Goal: Task Accomplishment & Management: Complete application form

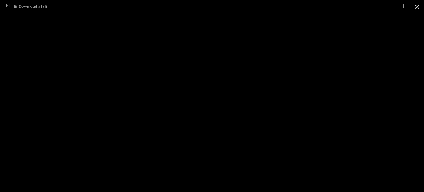
scroll to position [83, 0]
click at [419, 6] on button "Close gallery" at bounding box center [417, 6] width 14 height 13
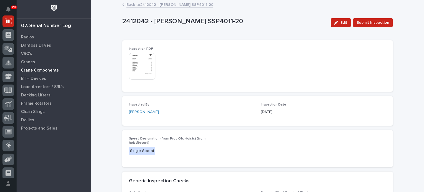
click at [46, 68] on p "Crane Components" at bounding box center [40, 70] width 38 height 5
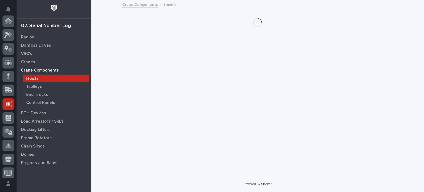
scroll to position [83, 0]
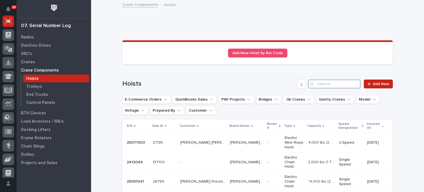
click at [327, 83] on input "Search" at bounding box center [334, 84] width 52 height 9
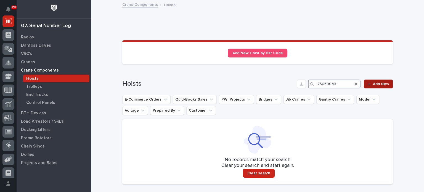
type input "25050043"
click at [377, 83] on span "Add New" at bounding box center [381, 84] width 16 height 4
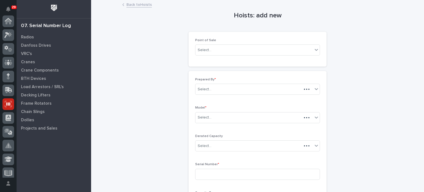
scroll to position [83, 0]
click at [289, 48] on div "Select..." at bounding box center [253, 50] width 117 height 9
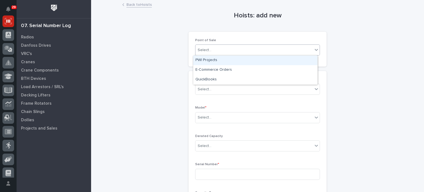
click at [280, 60] on div "PWI Projects" at bounding box center [255, 60] width 124 height 10
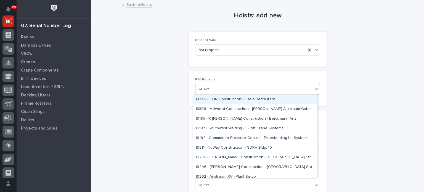
click at [271, 91] on div "Select..." at bounding box center [253, 89] width 117 height 9
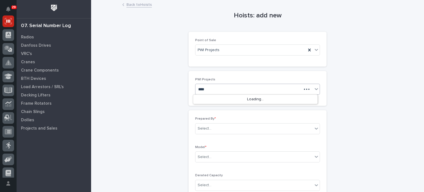
type input "*****"
click at [270, 99] on div "26629 - [PERSON_NAME] Smoke - Cranes" at bounding box center [255, 100] width 124 height 10
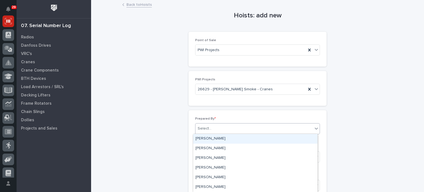
click at [264, 128] on div "Select..." at bounding box center [253, 128] width 117 height 9
type input "*****"
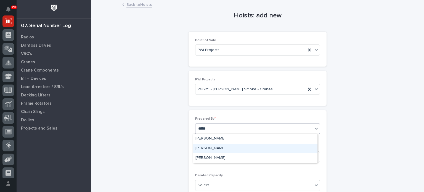
click at [249, 150] on div "[PERSON_NAME]" at bounding box center [255, 149] width 124 height 10
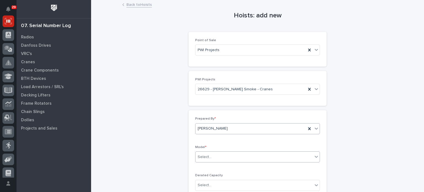
click at [251, 157] on div "Select..." at bounding box center [253, 156] width 117 height 9
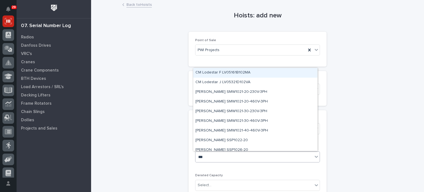
type input "****"
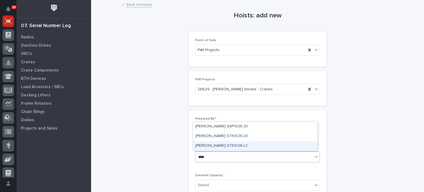
click at [248, 143] on div "[PERSON_NAME] STK1026-LC" at bounding box center [255, 146] width 124 height 10
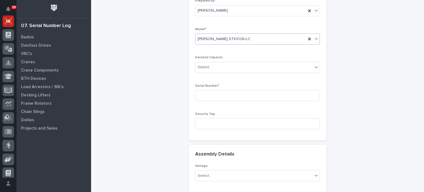
scroll to position [118, 0]
click at [240, 96] on input at bounding box center [257, 95] width 125 height 11
paste input "25050043"
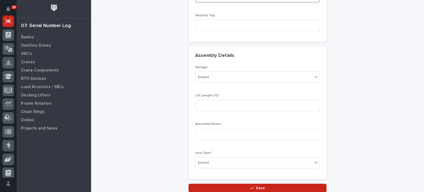
scroll to position [220, 0]
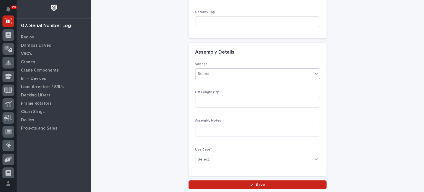
type input "25050043"
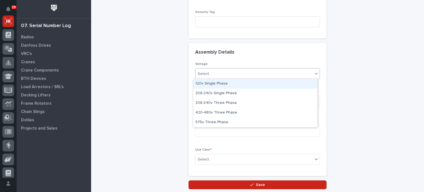
click at [315, 74] on icon at bounding box center [317, 74] width 6 height 6
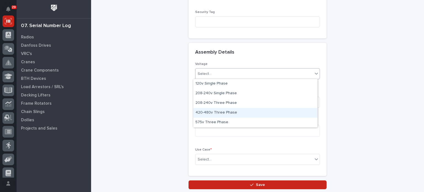
click at [304, 113] on div "420-480v Three Phase" at bounding box center [255, 113] width 124 height 10
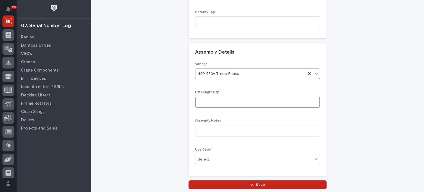
click at [290, 100] on input at bounding box center [257, 102] width 125 height 11
type input "15"
click at [272, 158] on div "Select..." at bounding box center [253, 159] width 117 height 9
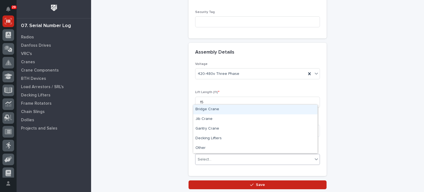
click at [265, 111] on div "Bridge Crane" at bounding box center [255, 110] width 124 height 10
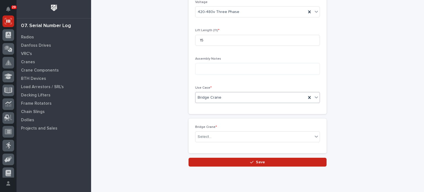
scroll to position [287, 0]
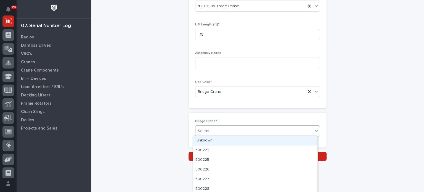
click at [260, 128] on div "Select..." at bounding box center [253, 130] width 117 height 9
type input "*****"
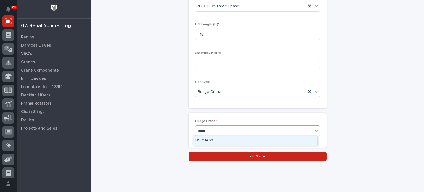
click at [260, 139] on div "BCR11492" at bounding box center [255, 141] width 124 height 10
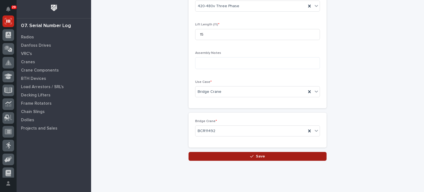
click at [260, 156] on span "Save" at bounding box center [260, 156] width 9 height 5
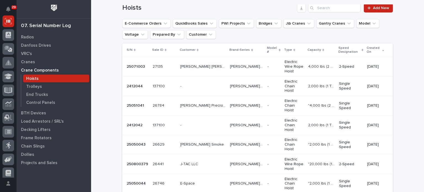
scroll to position [76, 0]
click at [205, 141] on p "[PERSON_NAME] Smoke" at bounding box center [202, 144] width 45 height 6
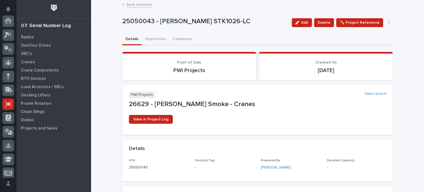
scroll to position [83, 0]
click at [157, 38] on button "Inspections" at bounding box center [156, 40] width 28 height 12
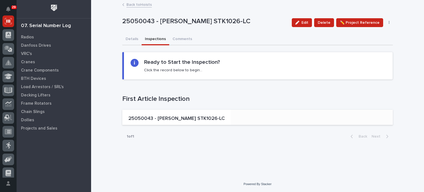
click at [163, 116] on p "25050043 - [PERSON_NAME] STK1026-LC" at bounding box center [176, 119] width 96 height 6
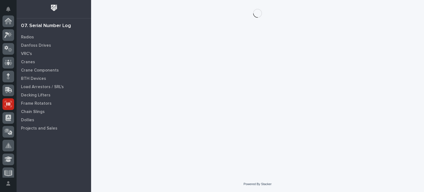
scroll to position [83, 0]
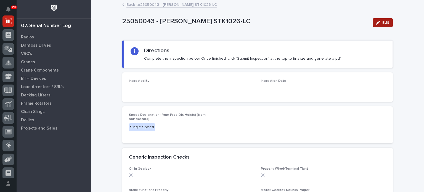
click at [386, 21] on span "Edit" at bounding box center [385, 22] width 7 height 5
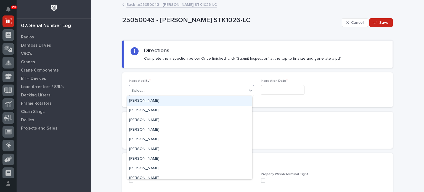
click at [231, 90] on div "Select..." at bounding box center [188, 90] width 118 height 9
type input "****"
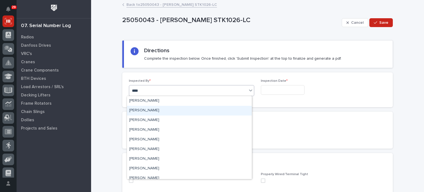
click at [225, 109] on div "[PERSON_NAME]" at bounding box center [189, 111] width 125 height 10
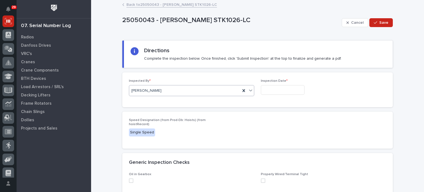
click at [289, 89] on input "text" at bounding box center [283, 90] width 44 height 10
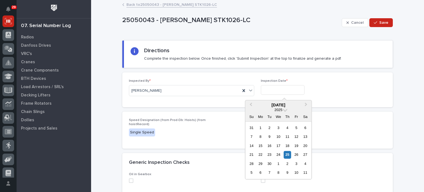
click at [289, 89] on input "text" at bounding box center [283, 90] width 44 height 10
click at [251, 103] on span "Previous Month" at bounding box center [251, 104] width 0 height 7
click at [287, 146] on div "14" at bounding box center [287, 145] width 7 height 7
type input "**********"
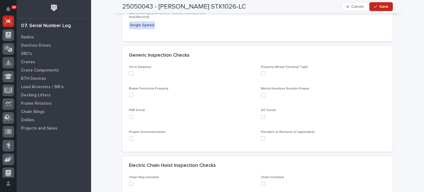
scroll to position [110, 0]
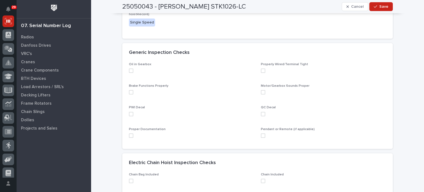
click at [129, 69] on span at bounding box center [131, 70] width 4 height 4
click at [129, 91] on span at bounding box center [131, 92] width 4 height 4
click at [130, 114] on span at bounding box center [131, 114] width 4 height 4
click at [129, 136] on span at bounding box center [131, 135] width 4 height 4
click at [261, 134] on span at bounding box center [263, 135] width 4 height 4
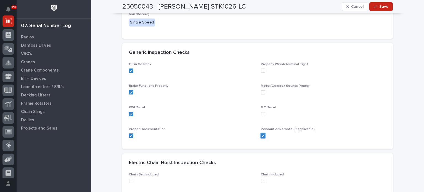
click at [261, 113] on span at bounding box center [263, 114] width 4 height 4
click at [261, 91] on span at bounding box center [263, 92] width 4 height 4
click at [261, 69] on span at bounding box center [263, 70] width 4 height 4
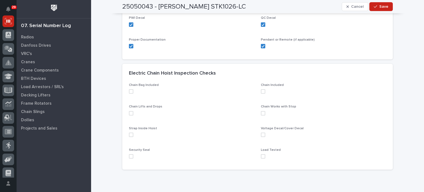
scroll to position [203, 0]
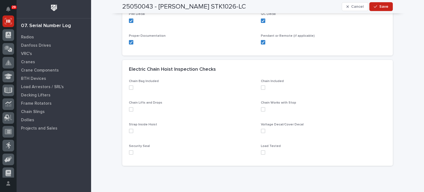
click at [130, 89] on span at bounding box center [131, 87] width 4 height 4
click at [129, 110] on span at bounding box center [131, 109] width 4 height 4
click at [130, 129] on span at bounding box center [131, 131] width 4 height 4
click at [130, 153] on span at bounding box center [131, 152] width 4 height 4
click at [261, 153] on span at bounding box center [263, 152] width 4 height 4
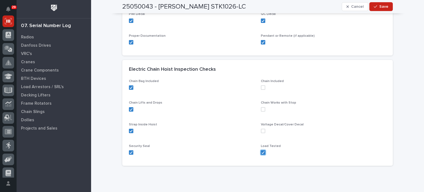
click at [261, 130] on span at bounding box center [263, 131] width 4 height 4
click at [261, 108] on span at bounding box center [263, 109] width 4 height 4
click at [262, 87] on span at bounding box center [263, 87] width 4 height 4
click at [375, 7] on icon "button" at bounding box center [375, 7] width 3 height 4
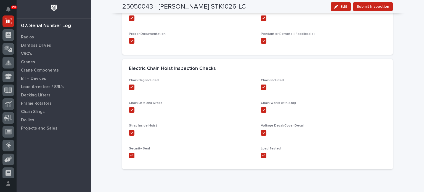
click at [375, 7] on span "Submit Inspection" at bounding box center [373, 6] width 33 height 7
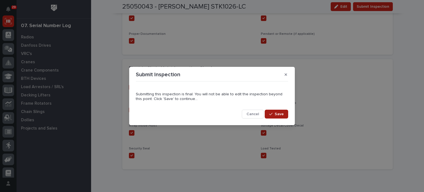
click at [281, 113] on span "Save" at bounding box center [279, 114] width 9 height 5
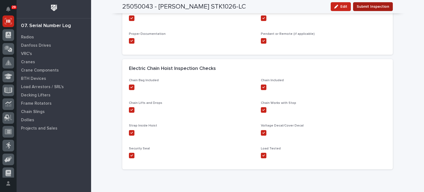
click at [374, 7] on span "Submit Inspection" at bounding box center [373, 6] width 33 height 7
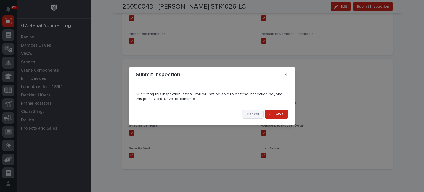
click at [252, 115] on span "Cancel" at bounding box center [253, 114] width 12 height 5
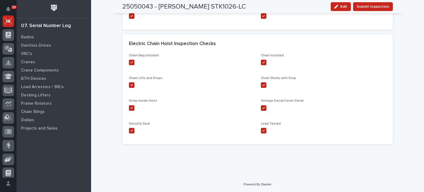
scroll to position [0, 0]
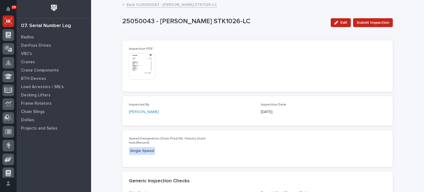
click at [142, 66] on img at bounding box center [142, 66] width 27 height 27
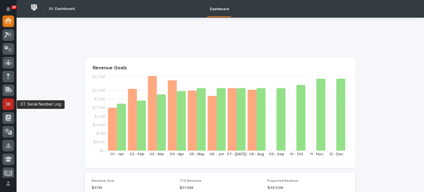
click at [7, 102] on icon at bounding box center [8, 104] width 7 height 6
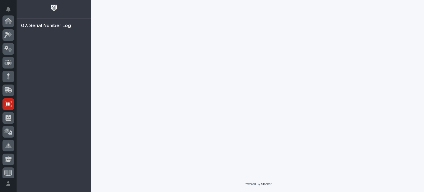
scroll to position [83, 0]
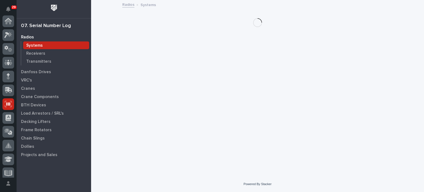
scroll to position [83, 0]
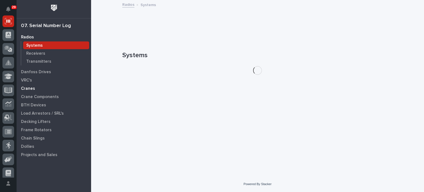
click at [30, 87] on p "Cranes" at bounding box center [28, 88] width 14 height 5
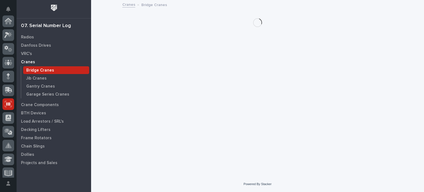
scroll to position [83, 0]
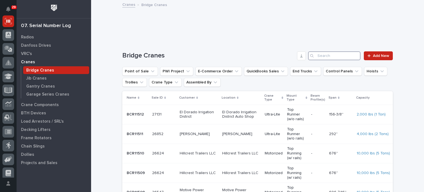
click at [325, 55] on input "Search" at bounding box center [334, 55] width 52 height 9
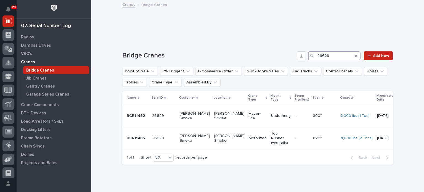
type input "26629"
